Goal: Answer question/provide support: Share knowledge or assist other users

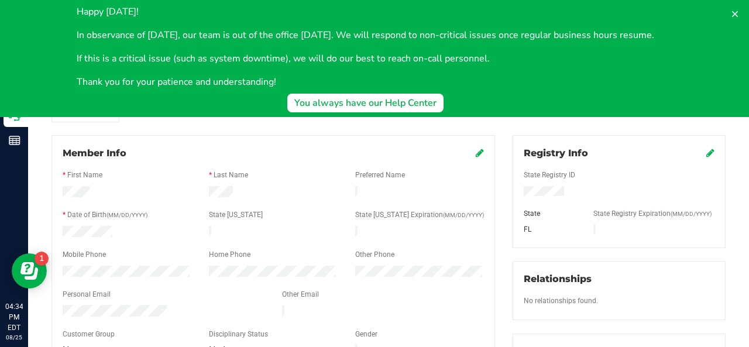
scroll to position [82, 0]
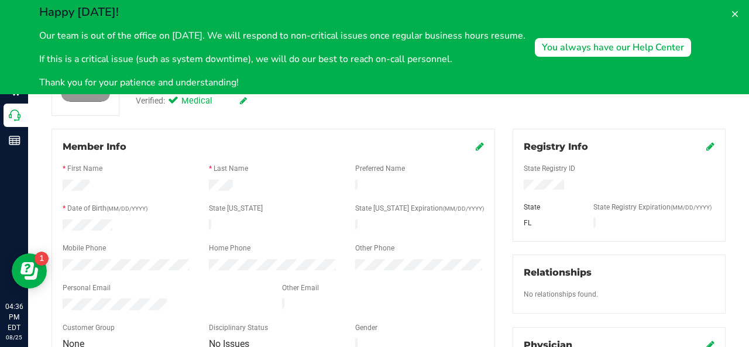
click at [458, 180] on div at bounding box center [419, 187] width 146 height 14
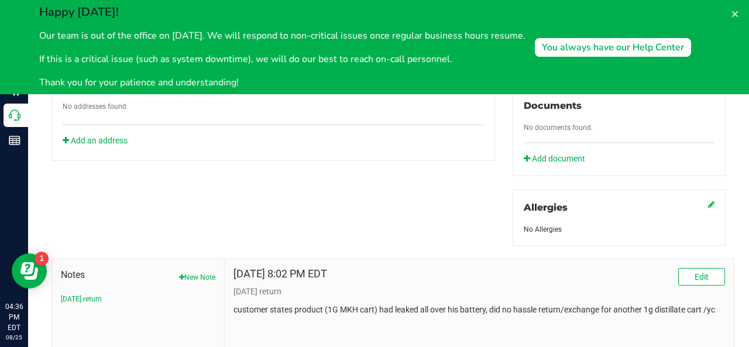
scroll to position [496, 0]
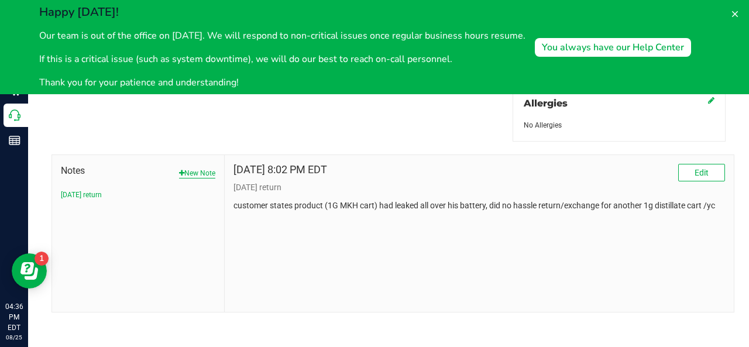
click at [203, 173] on button "New Note" at bounding box center [197, 173] width 36 height 11
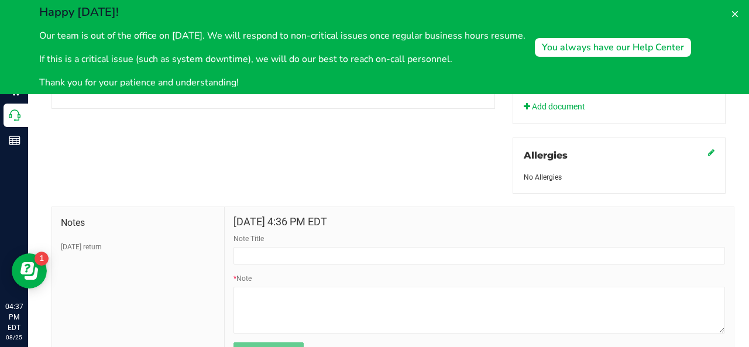
scroll to position [460, 0]
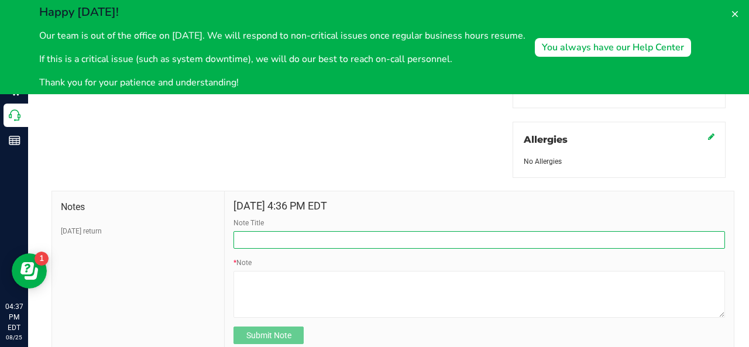
click at [253, 238] on input "Note Title" at bounding box center [480, 240] width 492 height 18
type input "lvm - left wallet in-store"
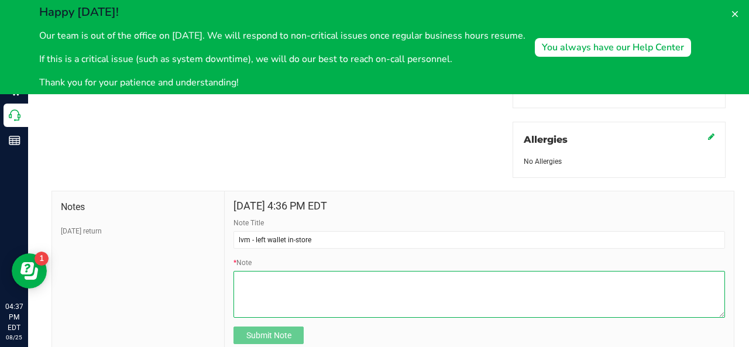
click at [246, 287] on textarea "* Note" at bounding box center [480, 294] width 492 height 47
type textarea "noted in store support - SA"
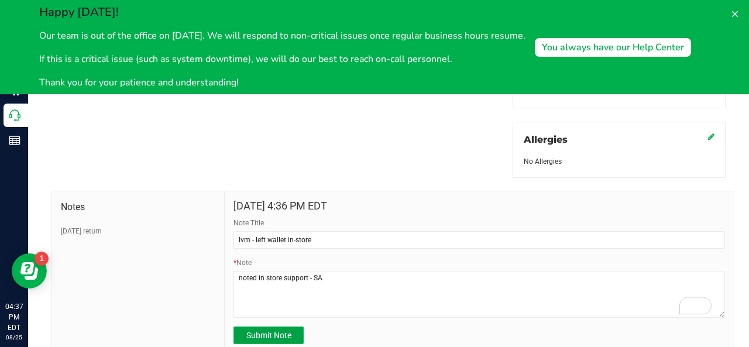
click at [283, 327] on button "Submit Note" at bounding box center [269, 336] width 70 height 18
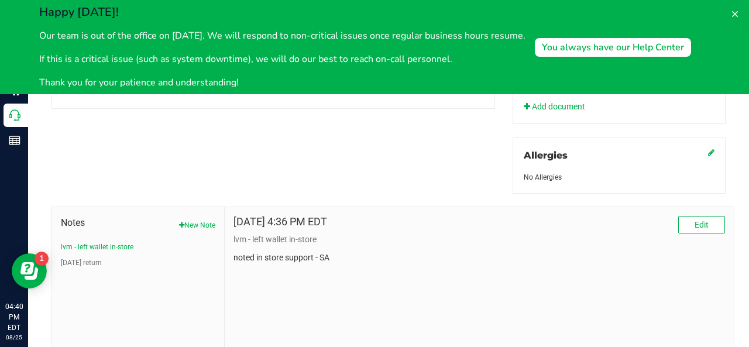
scroll to position [447, 0]
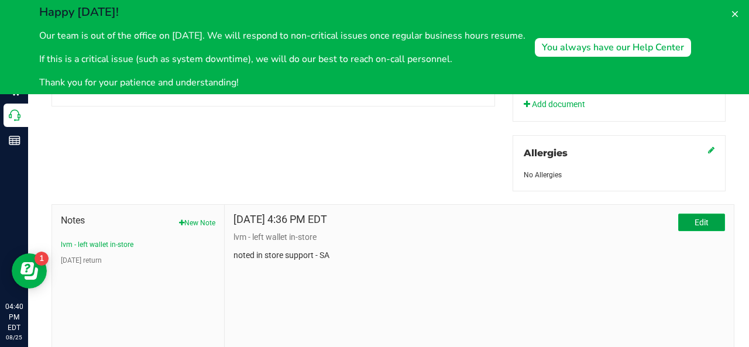
click at [678, 226] on button "Edit" at bounding box center [701, 223] width 47 height 18
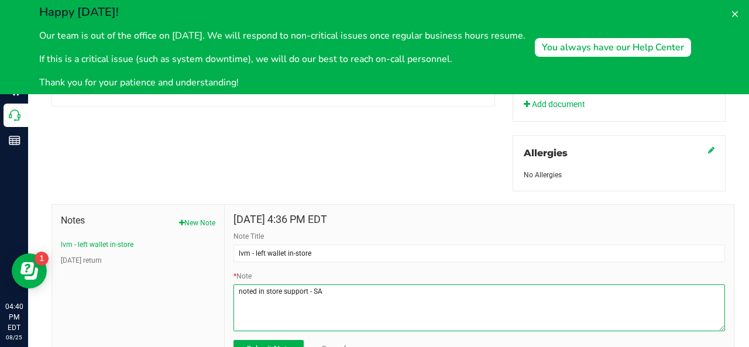
click at [252, 285] on textarea "* Note" at bounding box center [480, 307] width 492 height 47
click at [260, 289] on textarea "* Note" at bounding box center [480, 307] width 492 height 47
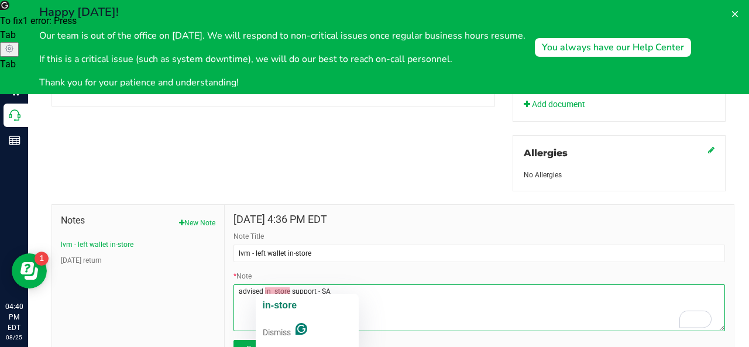
click at [256, 314] on div "in-store Dismiss" at bounding box center [307, 323] width 103 height 59
click at [311, 287] on textarea "* Note" at bounding box center [480, 307] width 492 height 47
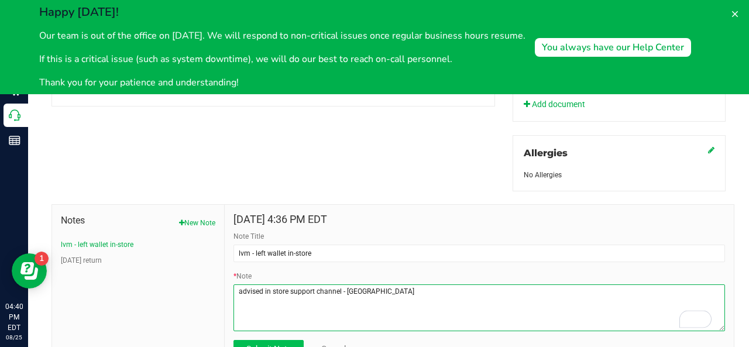
type textarea "advised in store support channel - SA"
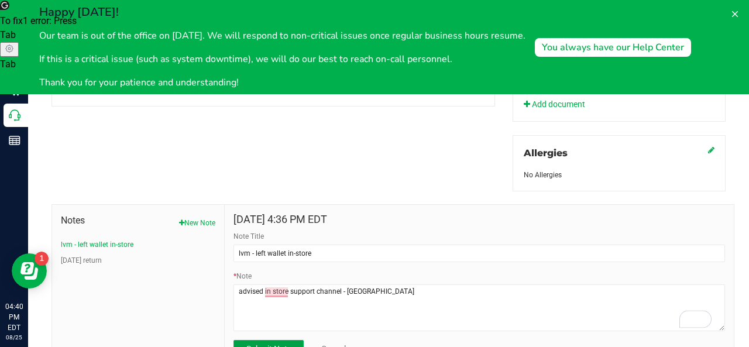
click at [276, 344] on span "Submit Note" at bounding box center [268, 348] width 45 height 9
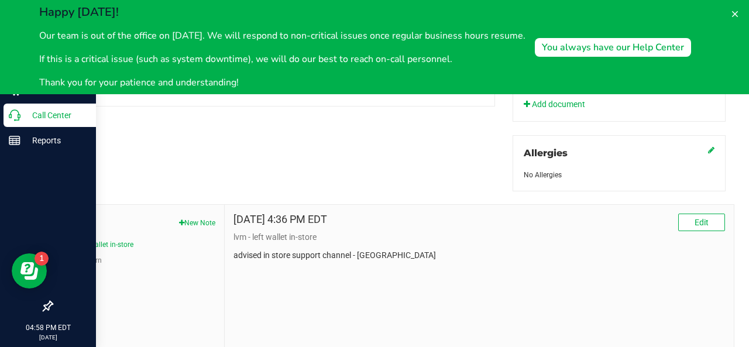
click at [18, 119] on icon at bounding box center [15, 115] width 12 height 12
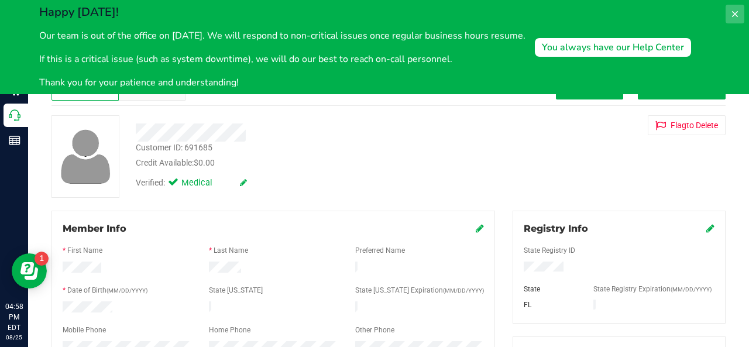
click at [734, 16] on icon at bounding box center [734, 13] width 9 height 9
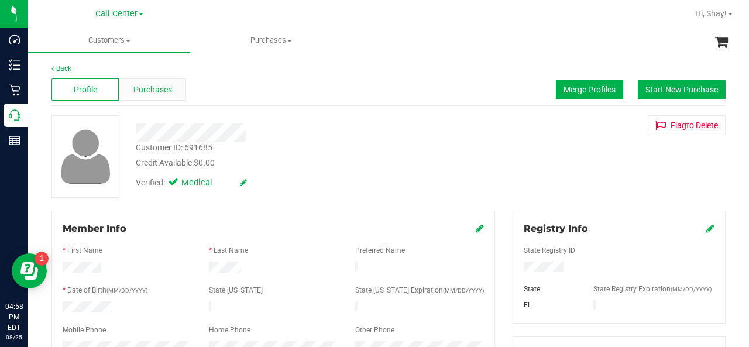
click at [137, 85] on span "Purchases" at bounding box center [152, 90] width 39 height 12
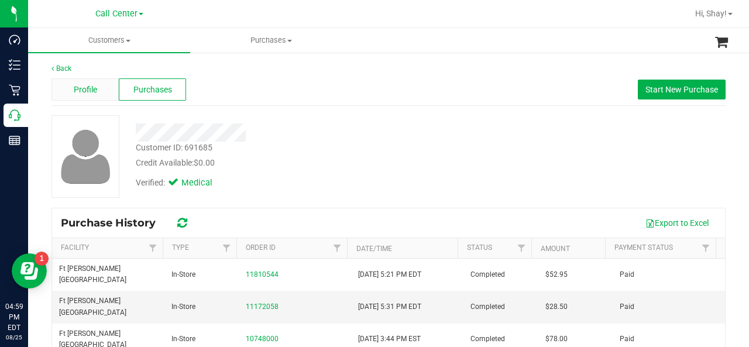
click at [84, 81] on div "Profile" at bounding box center [85, 89] width 67 height 22
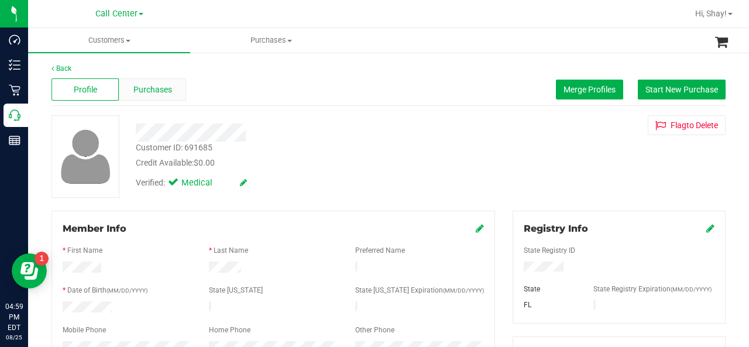
click at [169, 92] on span "Purchases" at bounding box center [152, 90] width 39 height 12
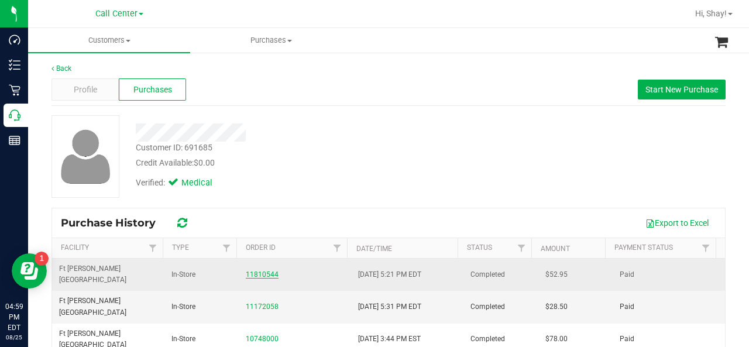
click at [249, 270] on link "11810544" at bounding box center [262, 274] width 33 height 8
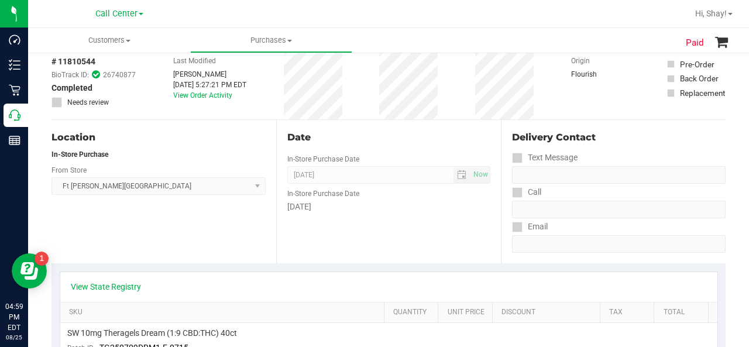
scroll to position [64, 0]
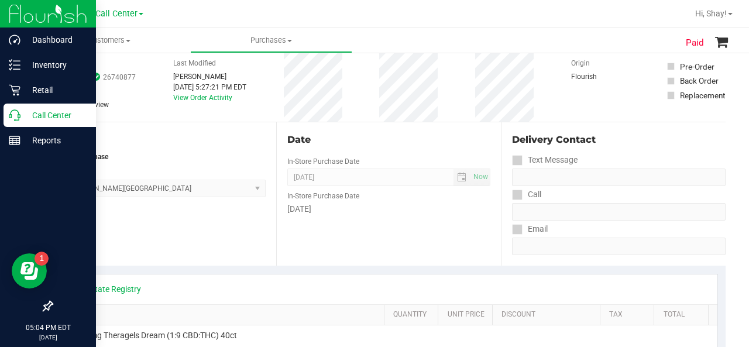
click at [11, 111] on icon at bounding box center [15, 115] width 12 height 12
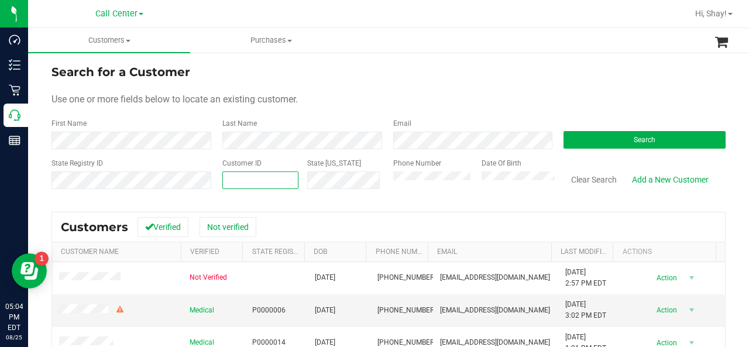
click at [269, 179] on span at bounding box center [260, 180] width 76 height 18
click at [242, 184] on span at bounding box center [260, 180] width 76 height 18
type input "542139"
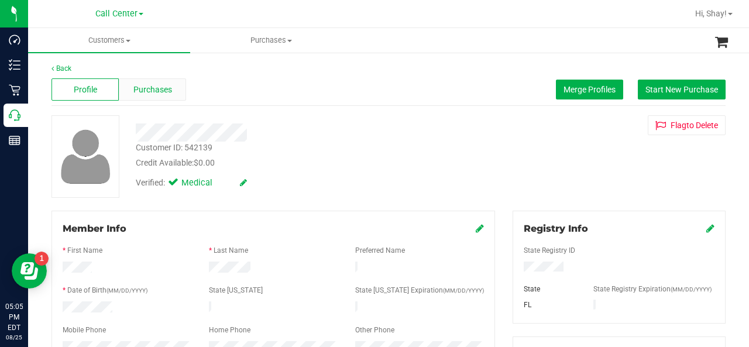
click at [159, 95] on div "Purchases" at bounding box center [152, 89] width 67 height 22
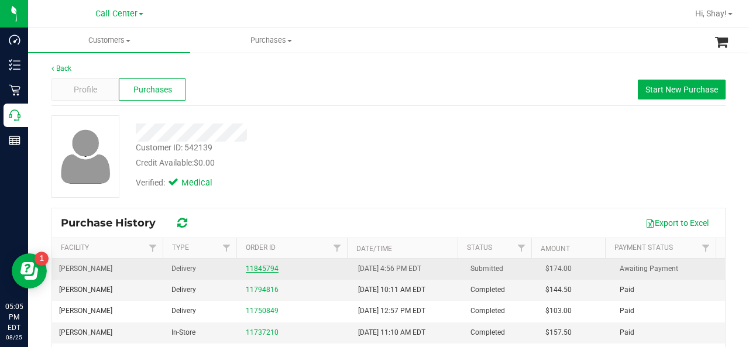
click at [252, 265] on link "11845794" at bounding box center [262, 269] width 33 height 8
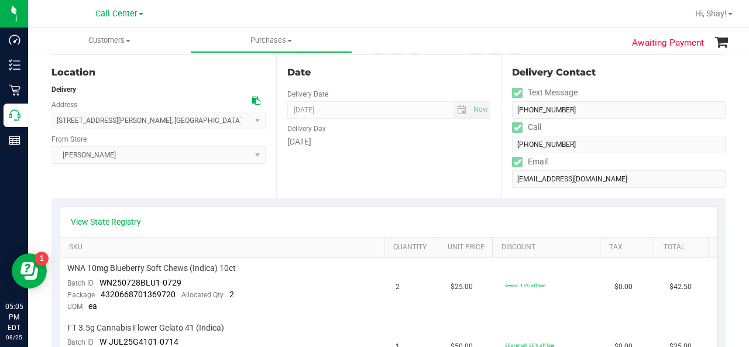
scroll to position [98, 0]
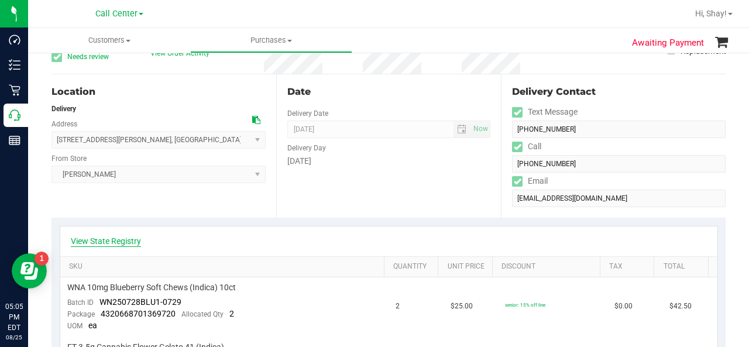
click at [94, 238] on link "View State Registry" at bounding box center [106, 241] width 70 height 12
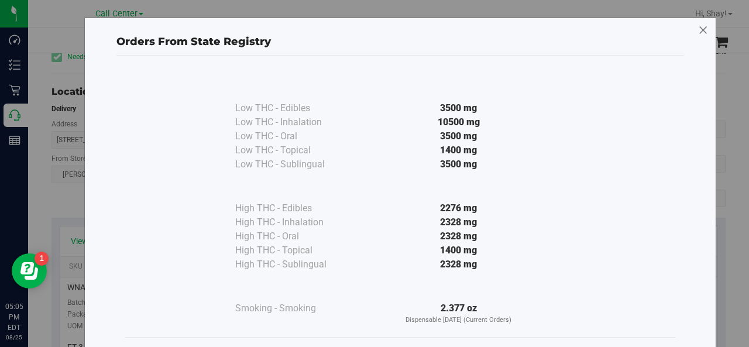
click at [699, 33] on icon at bounding box center [703, 30] width 11 height 19
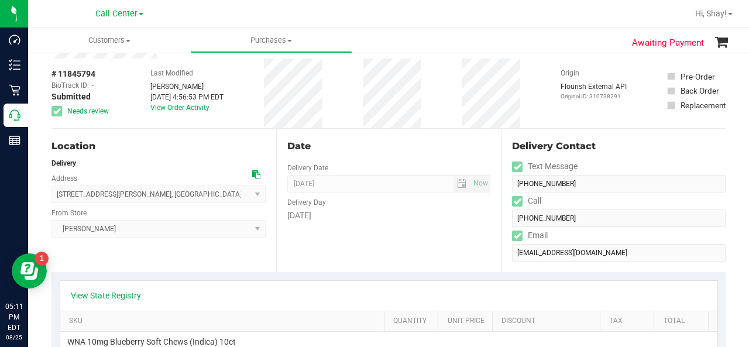
scroll to position [23, 0]
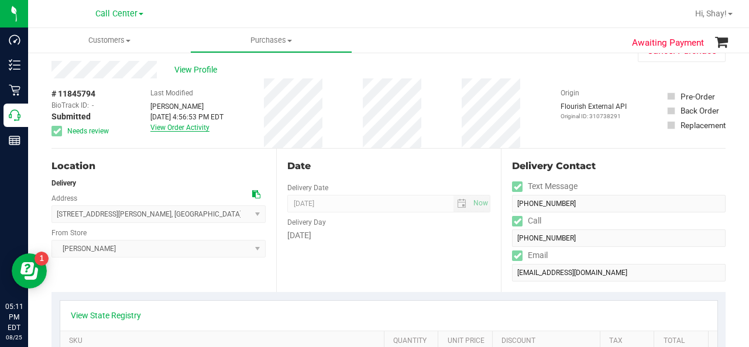
click at [177, 126] on link "View Order Activity" at bounding box center [179, 127] width 59 height 8
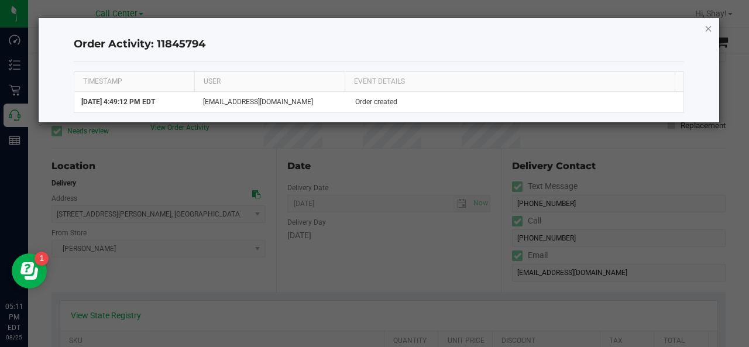
click at [705, 24] on icon "button" at bounding box center [709, 28] width 8 height 14
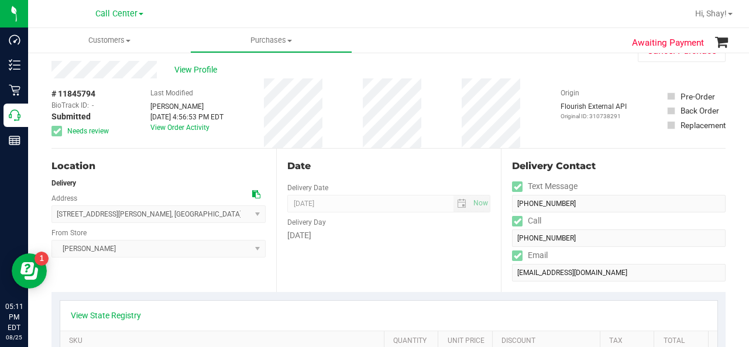
click at [471, 174] on div "Date Delivery Date 08/28/2025 Now 08/28/2025 08:00 AM Now Delivery Day Thursday" at bounding box center [388, 220] width 225 height 143
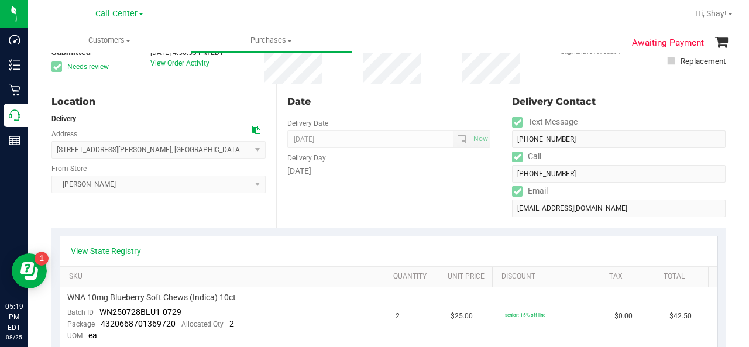
scroll to position [99, 0]
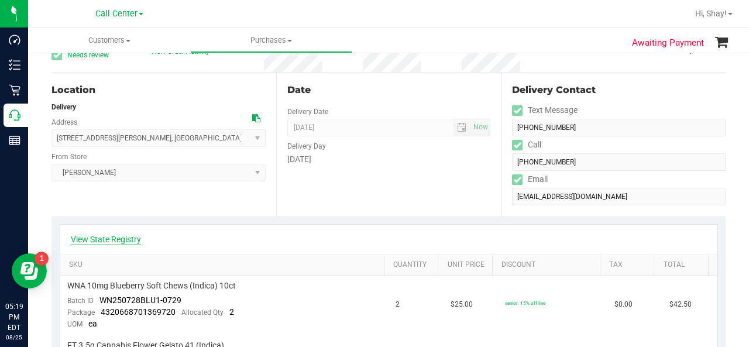
click at [87, 242] on link "View State Registry" at bounding box center [106, 240] width 70 height 12
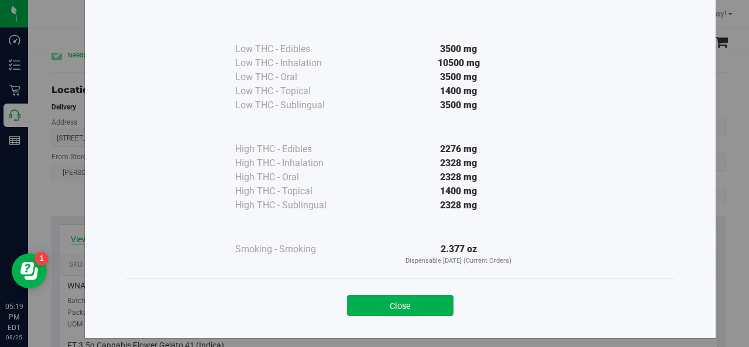
scroll to position [67, 0]
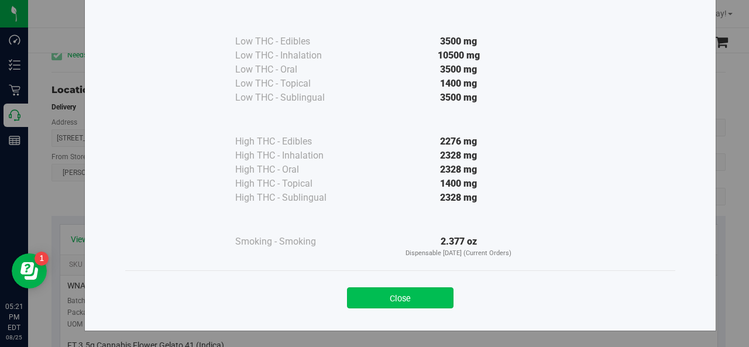
click at [396, 298] on button "Close" at bounding box center [400, 297] width 107 height 21
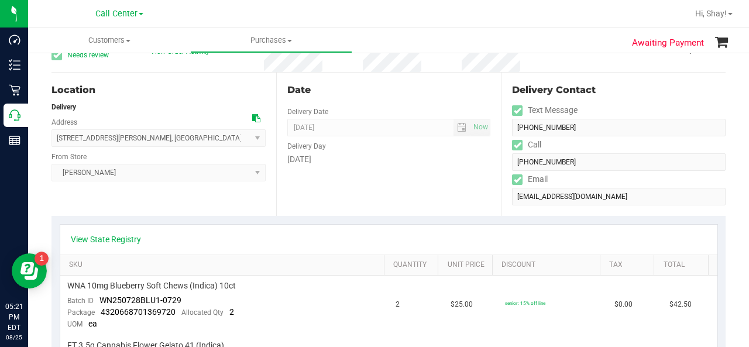
click at [396, 298] on td "2" at bounding box center [416, 306] width 55 height 60
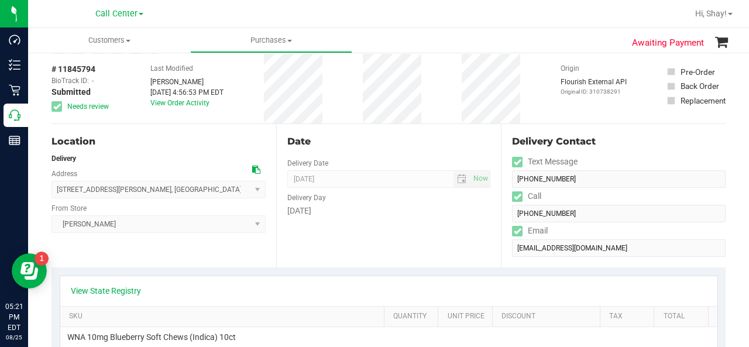
scroll to position [0, 0]
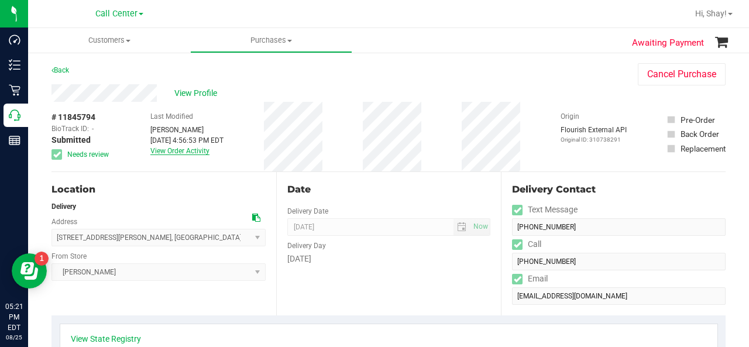
click at [173, 150] on link "View Order Activity" at bounding box center [179, 151] width 59 height 8
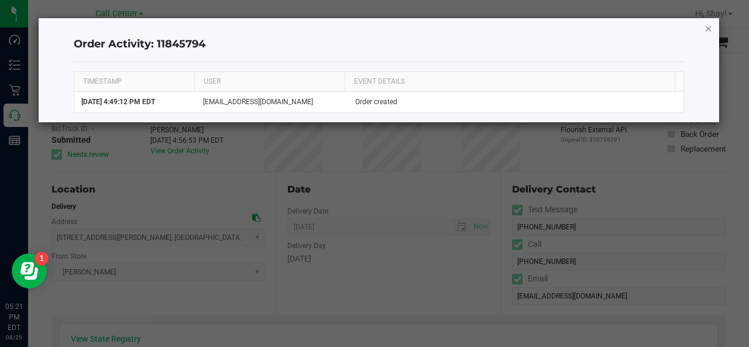
click at [706, 28] on icon "button" at bounding box center [709, 28] width 8 height 14
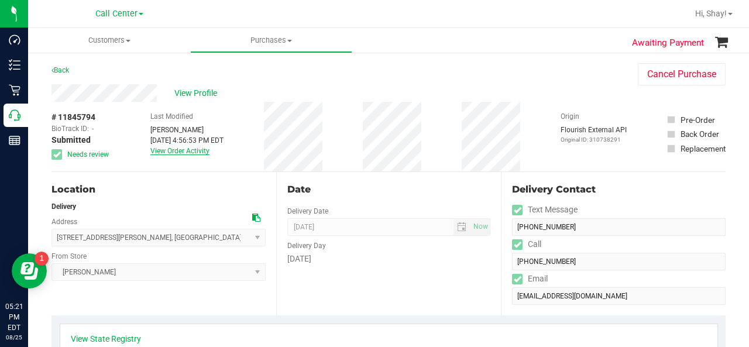
click at [171, 153] on link "View Order Activity" at bounding box center [179, 151] width 59 height 8
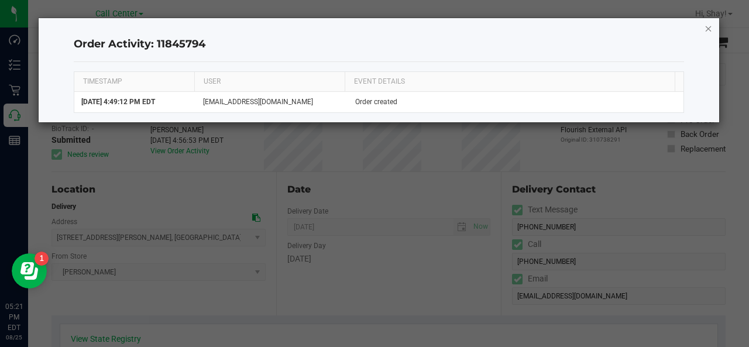
click at [711, 29] on icon "button" at bounding box center [709, 28] width 8 height 14
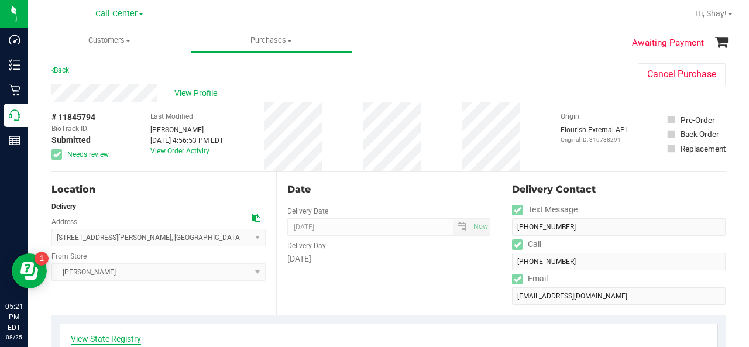
click at [100, 337] on link "View State Registry" at bounding box center [106, 339] width 70 height 12
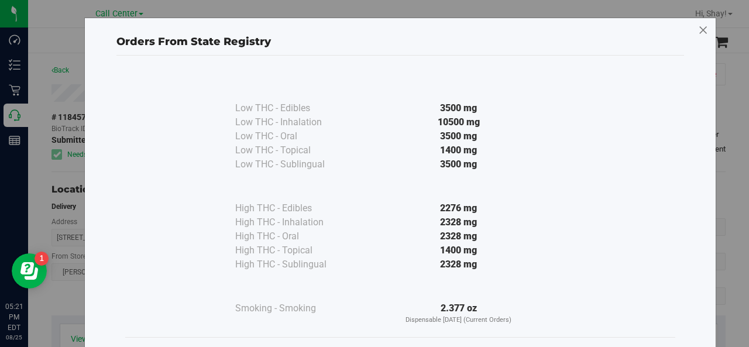
click at [698, 31] on icon at bounding box center [703, 30] width 11 height 19
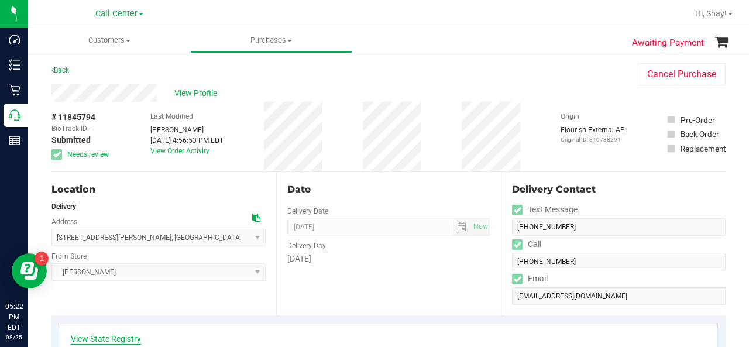
click at [107, 338] on link "View State Registry" at bounding box center [106, 339] width 70 height 12
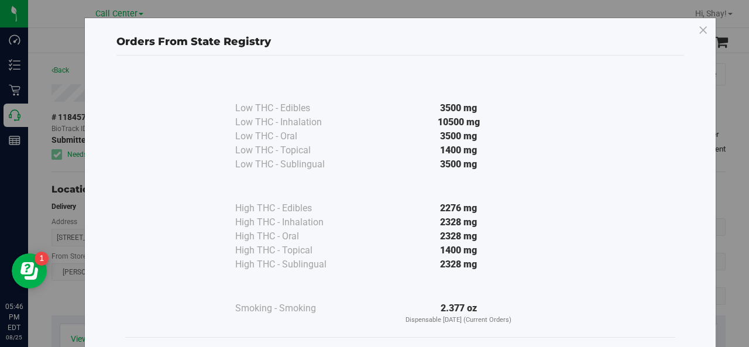
click at [36, 209] on div "Orders From State Registry Low THC - Edibles 3500 mg" at bounding box center [379, 173] width 758 height 347
click at [9, 116] on div "Orders From State Registry Low THC - Edibles 3500 mg" at bounding box center [379, 173] width 758 height 347
click at [698, 30] on icon at bounding box center [703, 30] width 11 height 19
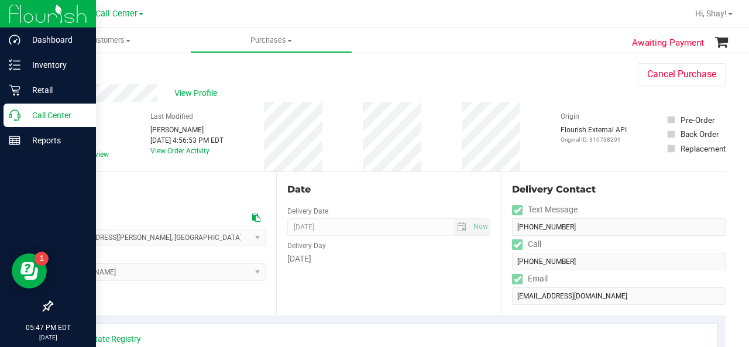
click at [12, 108] on div "Call Center" at bounding box center [50, 115] width 92 height 23
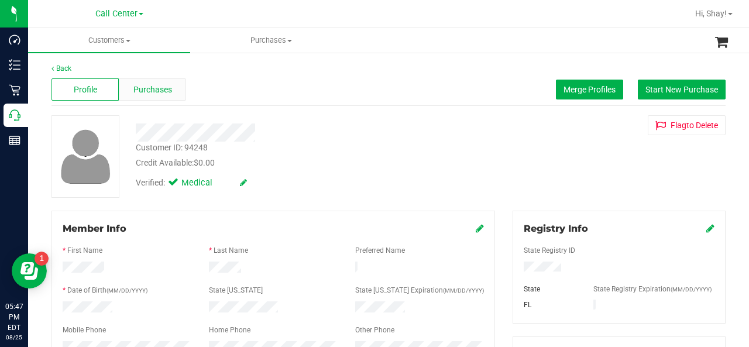
click at [162, 88] on span "Purchases" at bounding box center [152, 90] width 39 height 12
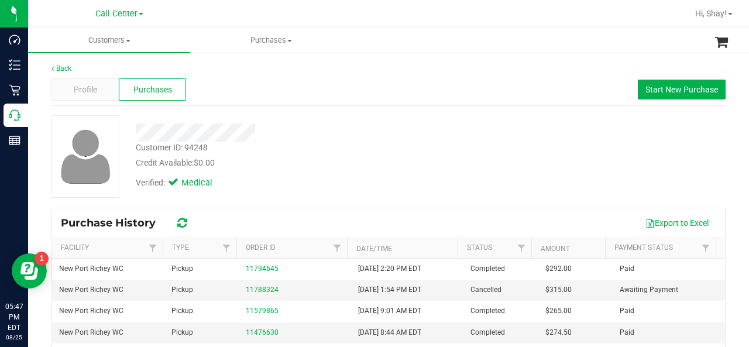
click at [485, 123] on div "Customer ID: 94248 Credit Available: $0.00 Verified: Medical" at bounding box center [389, 156] width 692 height 83
click at [389, 173] on div "Verified: Medical" at bounding box center [300, 182] width 346 height 26
click at [87, 88] on span "Profile" at bounding box center [85, 90] width 23 height 12
